Goal: Transaction & Acquisition: Purchase product/service

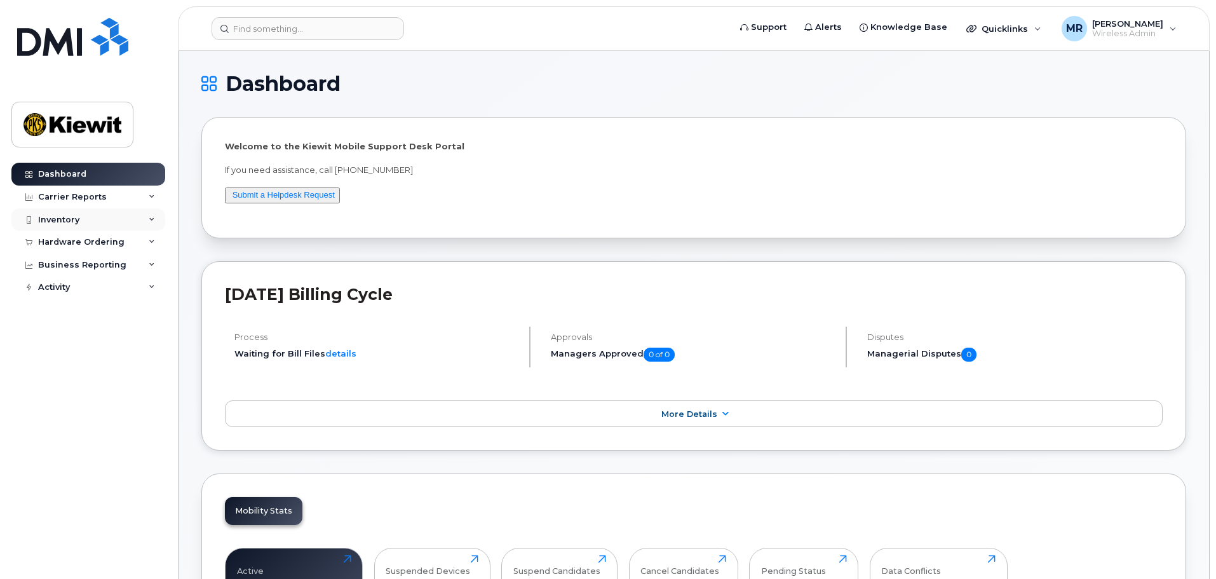
click at [88, 223] on div "Inventory" at bounding box center [88, 219] width 154 height 23
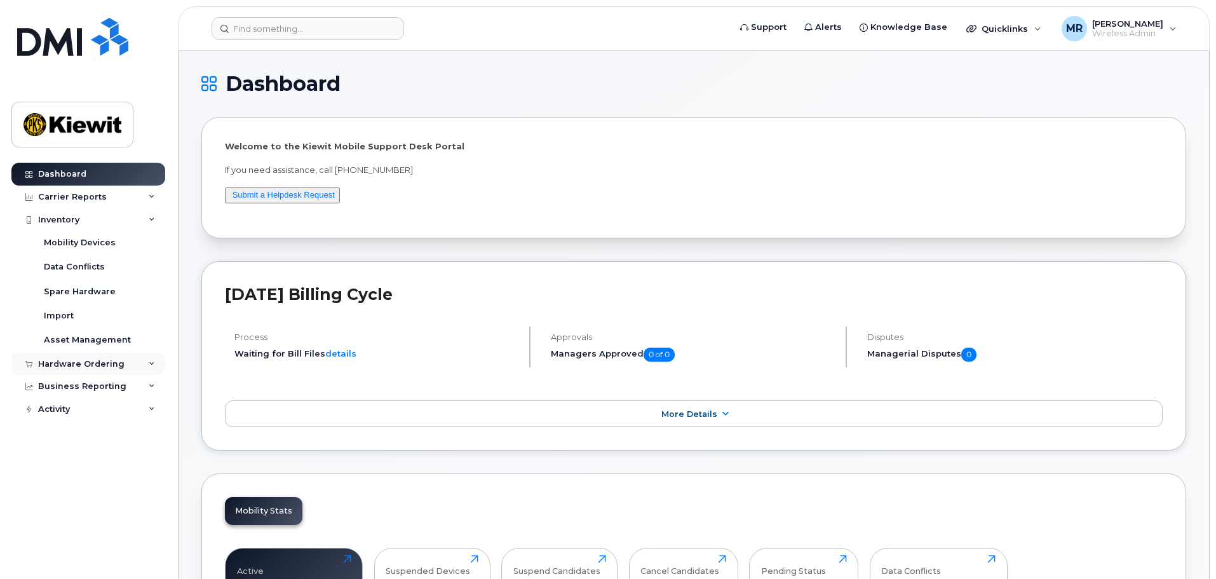
click at [106, 360] on div "Hardware Ordering" at bounding box center [81, 364] width 86 height 10
click at [71, 389] on div "Overview" at bounding box center [64, 386] width 41 height 11
click at [55, 416] on div "Orders" at bounding box center [59, 410] width 31 height 11
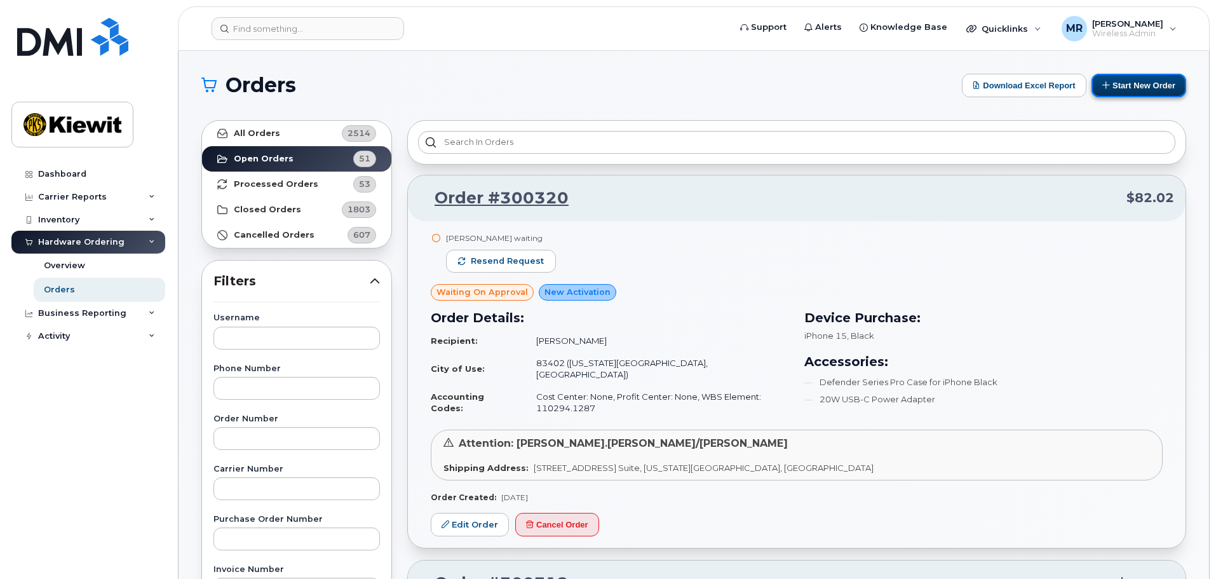
click at [1149, 90] on button "Start New Order" at bounding box center [1139, 86] width 95 height 24
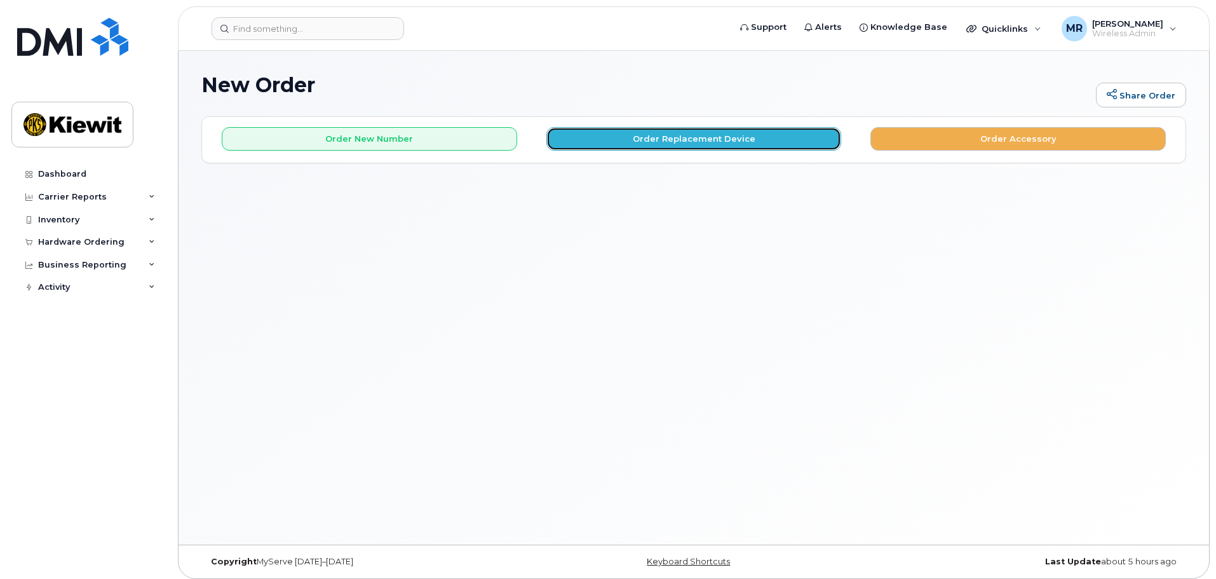
click at [737, 148] on button "Order Replacement Device" at bounding box center [695, 139] width 296 height 24
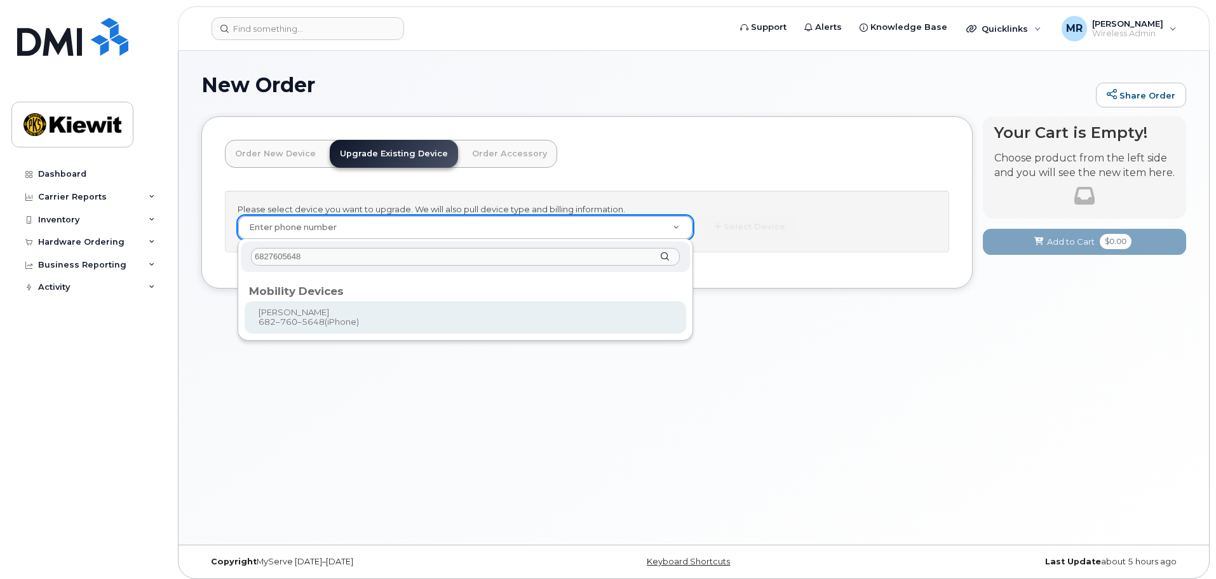
type input "6827605648"
type input "1171078"
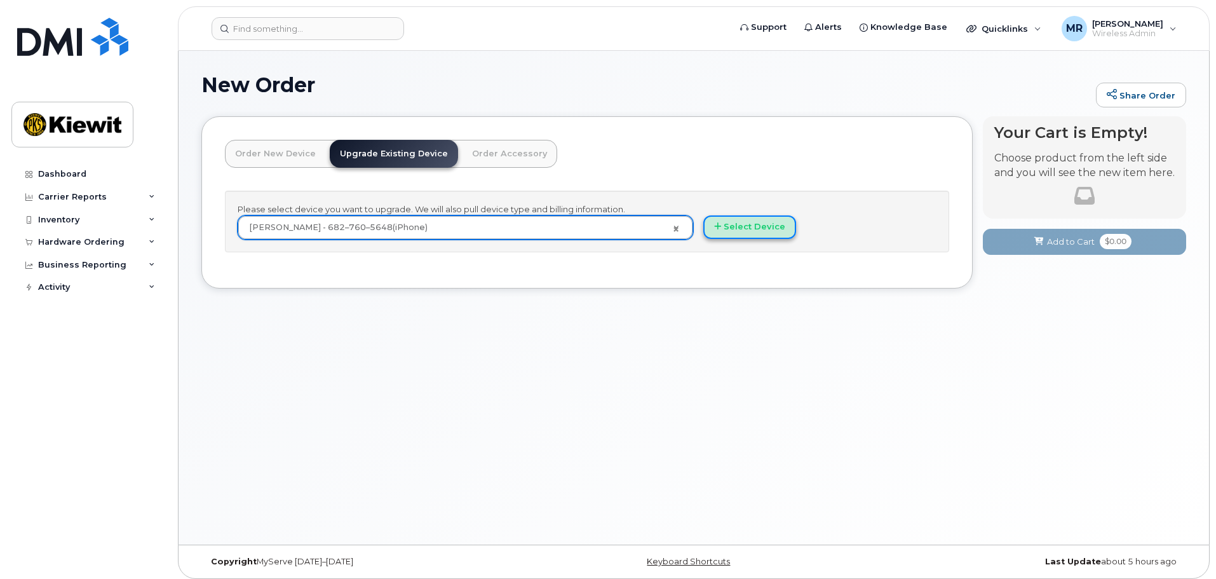
click at [752, 235] on button "Select Device" at bounding box center [750, 227] width 93 height 24
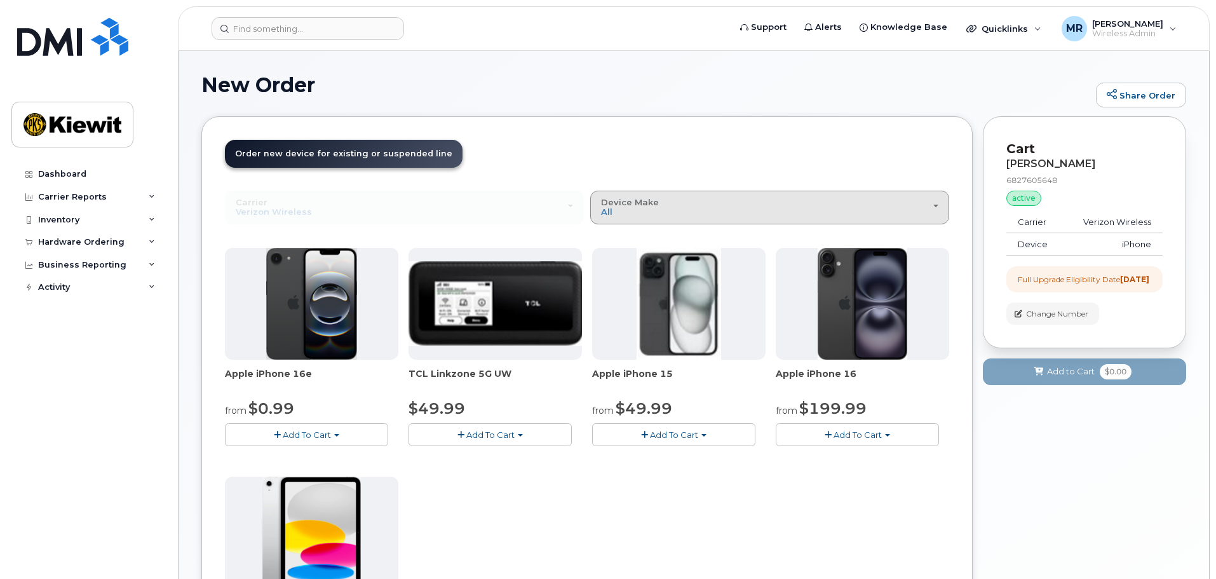
click at [697, 211] on div "Device Make All iPhone Modem Tablet" at bounding box center [769, 208] width 337 height 20
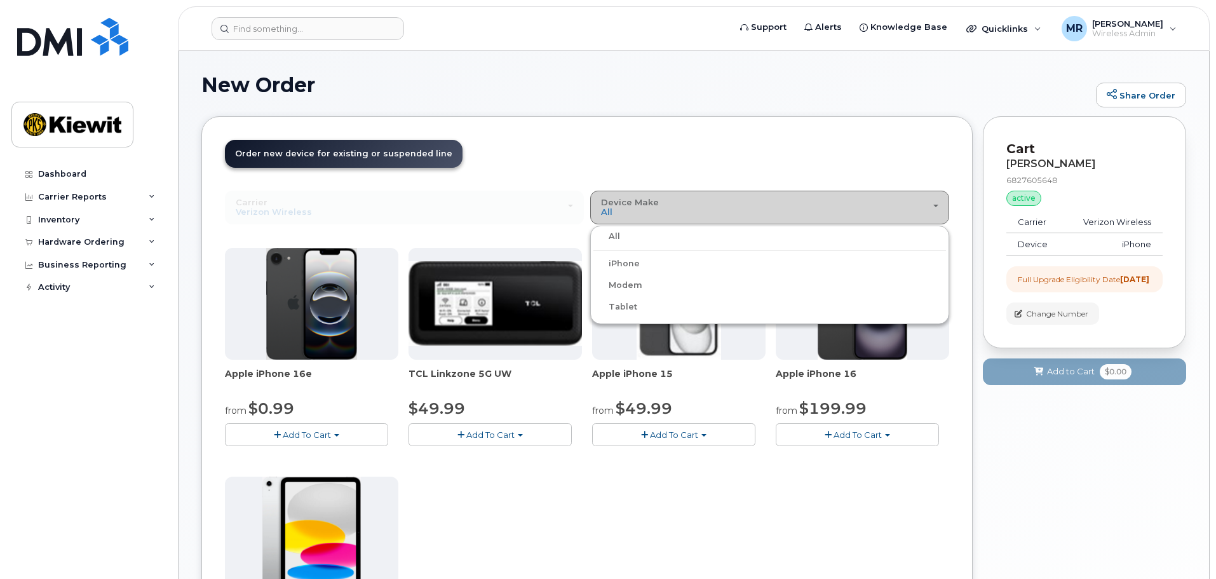
click at [697, 207] on div "Device Make All iPhone Modem Tablet" at bounding box center [769, 208] width 337 height 20
